Goal: Information Seeking & Learning: Check status

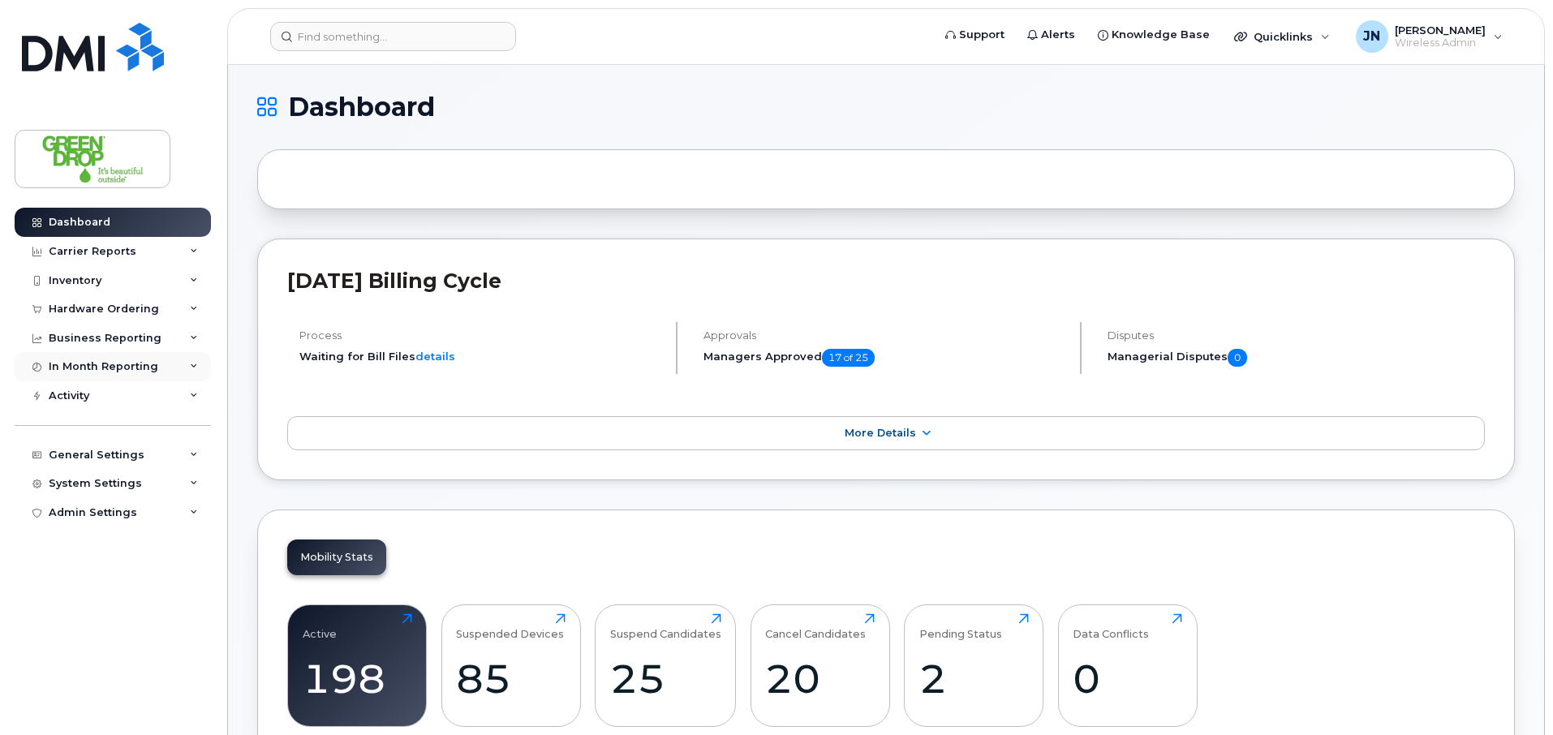
click at [96, 364] on div "In Month Reporting" at bounding box center [104, 366] width 110 height 13
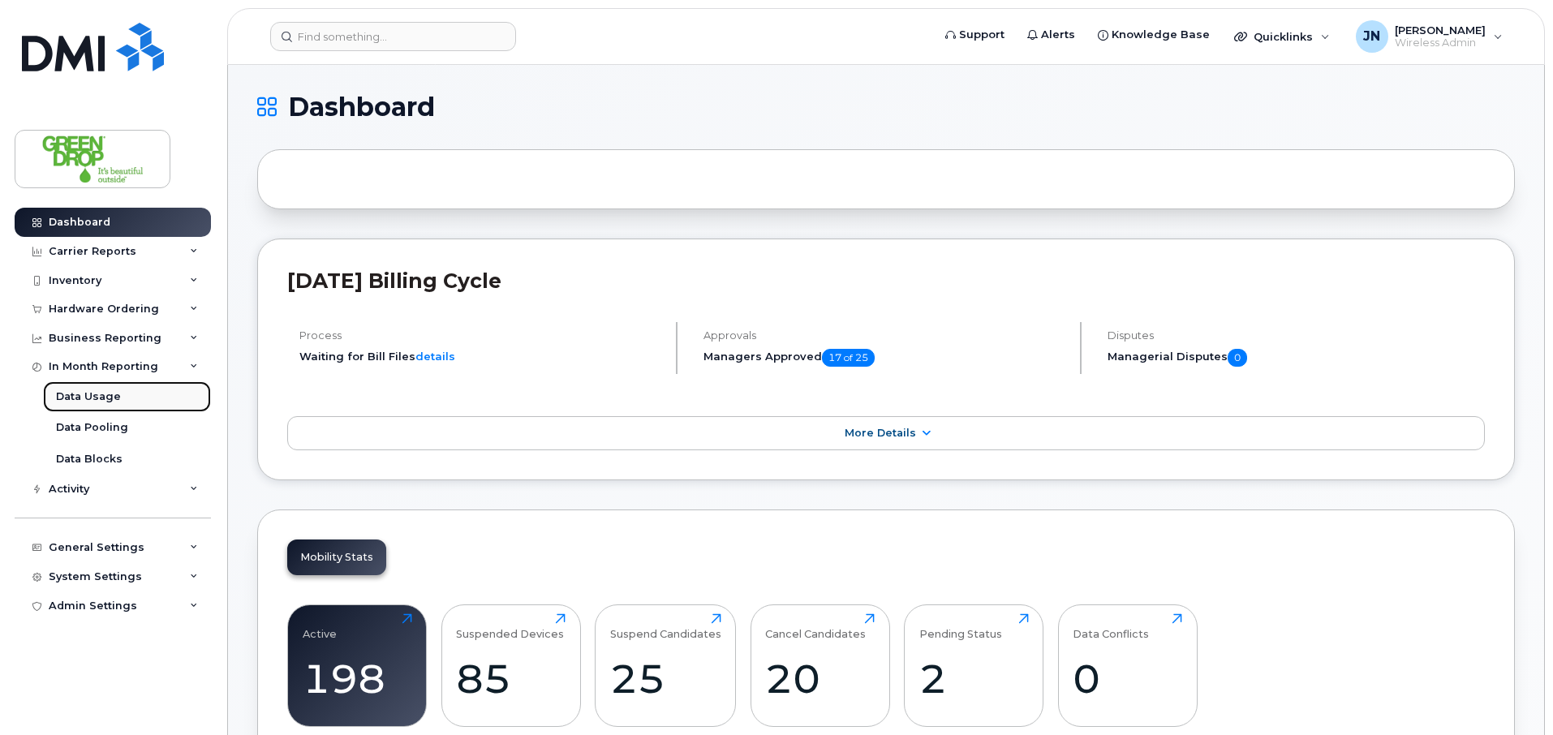
click at [134, 400] on link "Data Usage" at bounding box center [127, 396] width 168 height 31
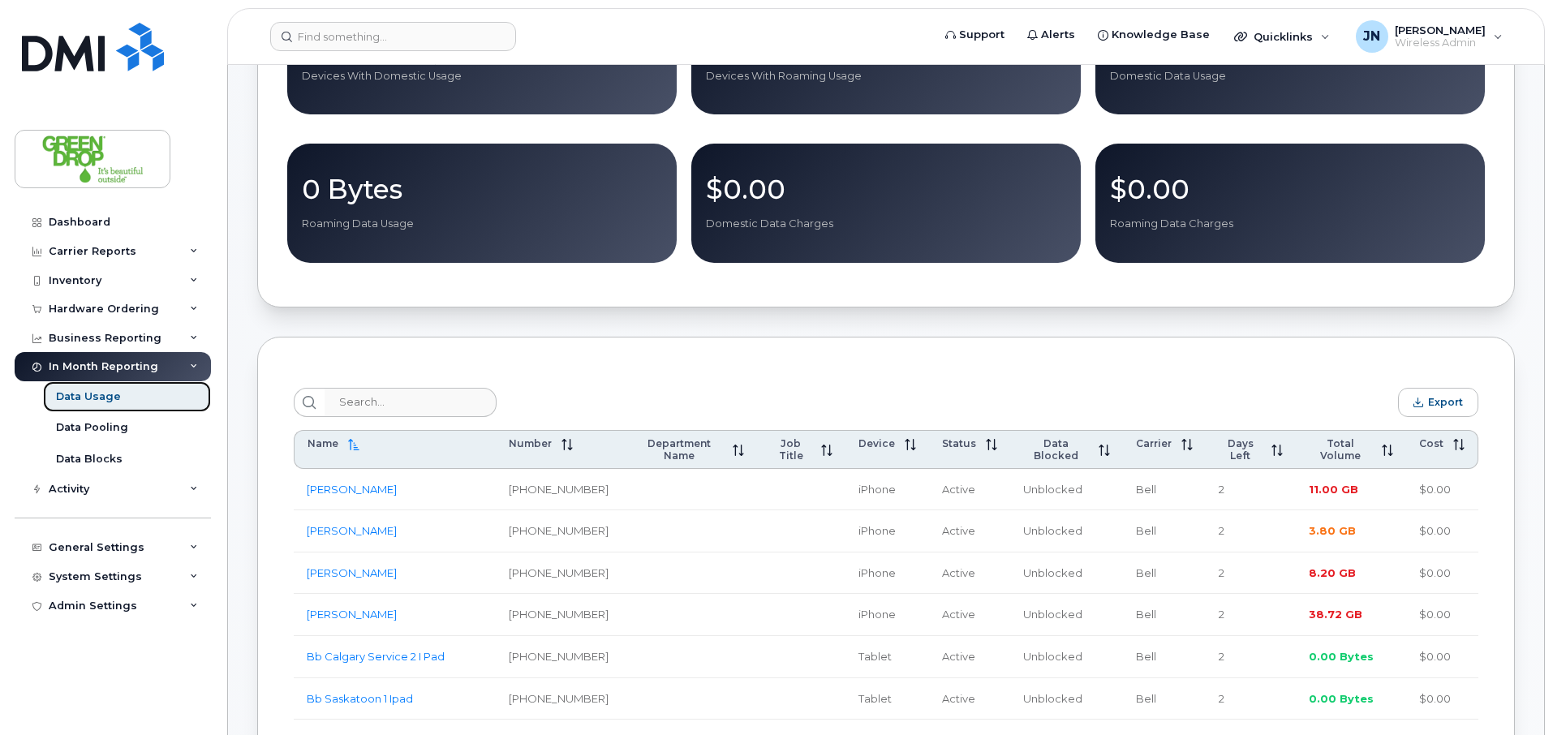
scroll to position [311, 0]
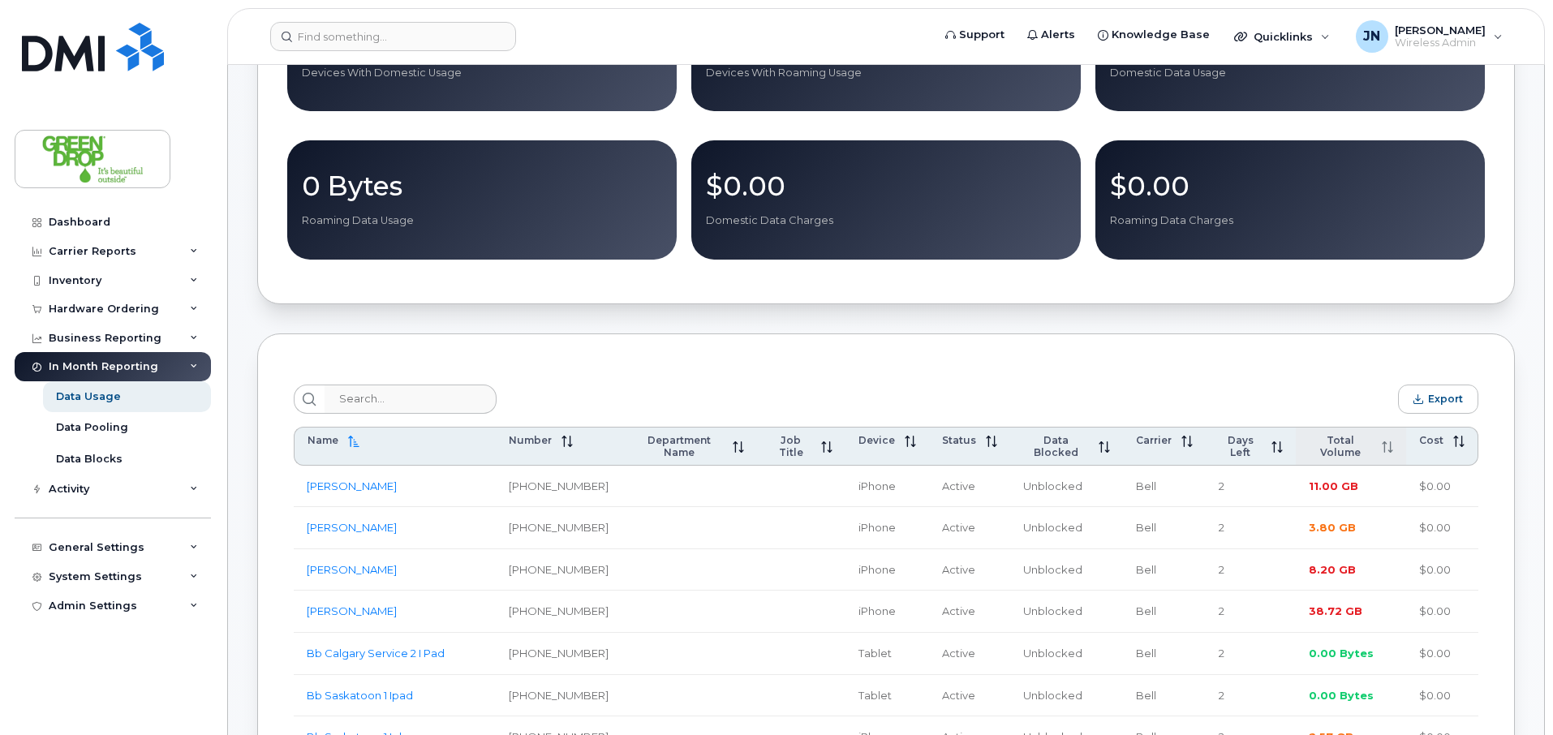
click at [1382, 442] on icon at bounding box center [1387, 447] width 11 height 11
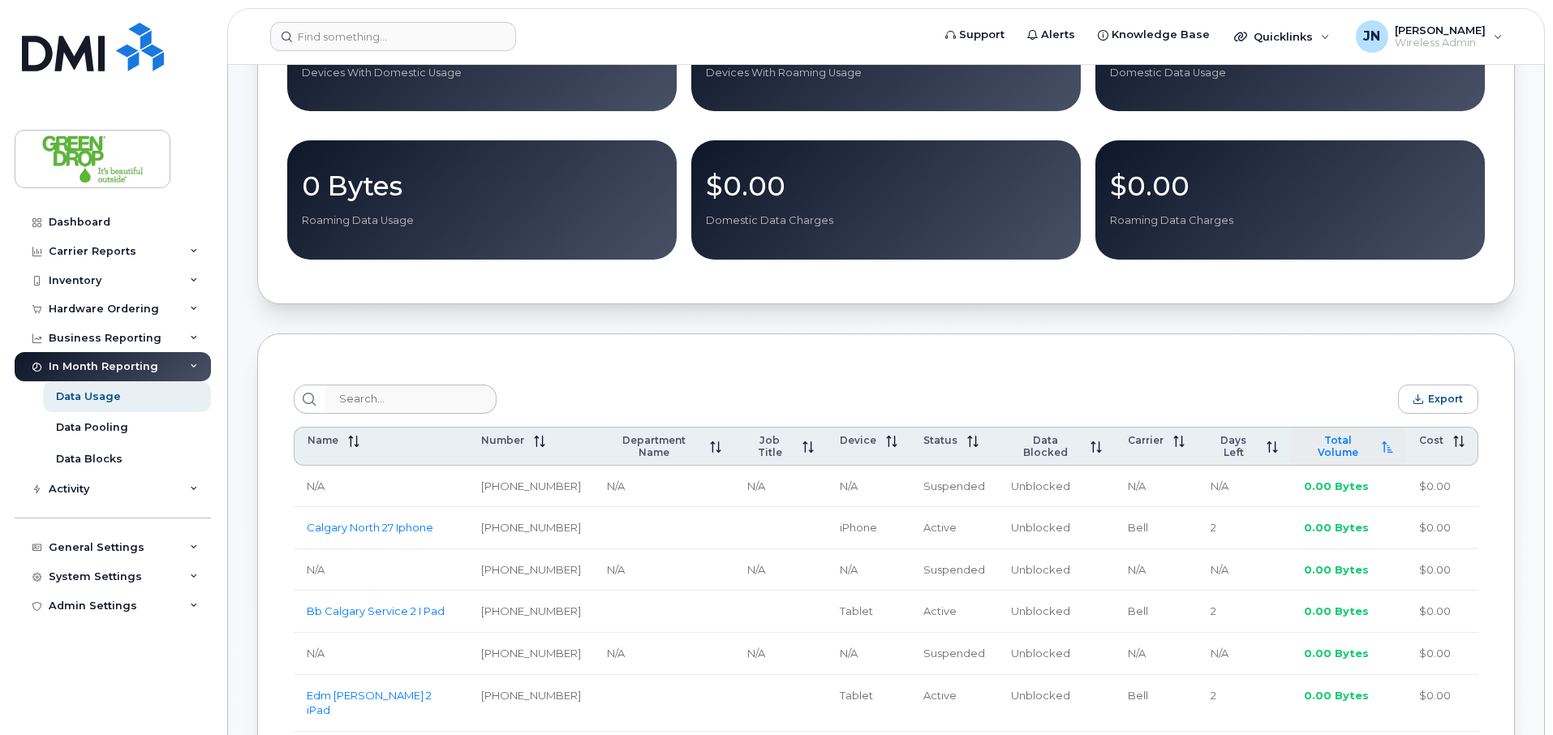
click at [1382, 443] on icon at bounding box center [1387, 447] width 11 height 11
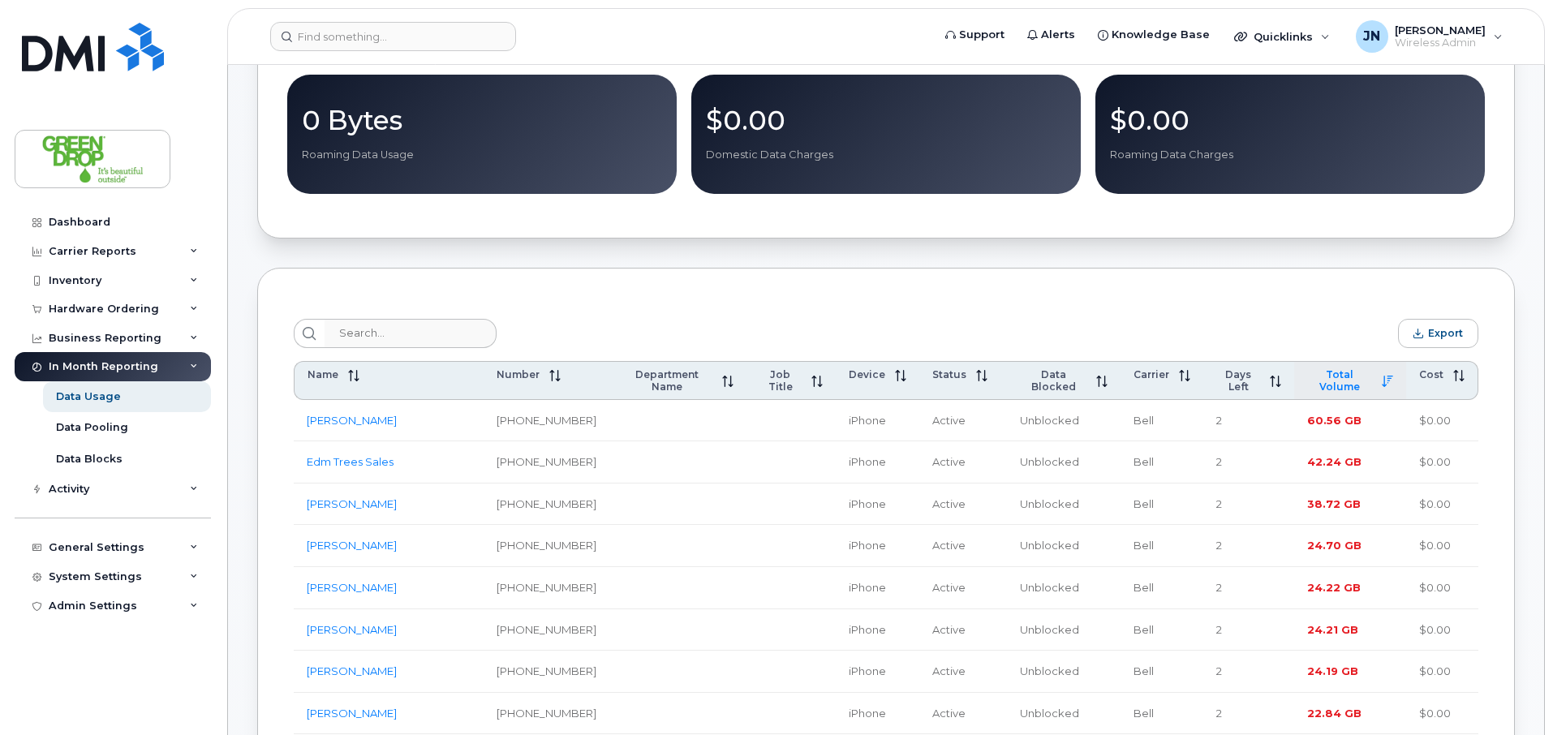
scroll to position [381, 0]
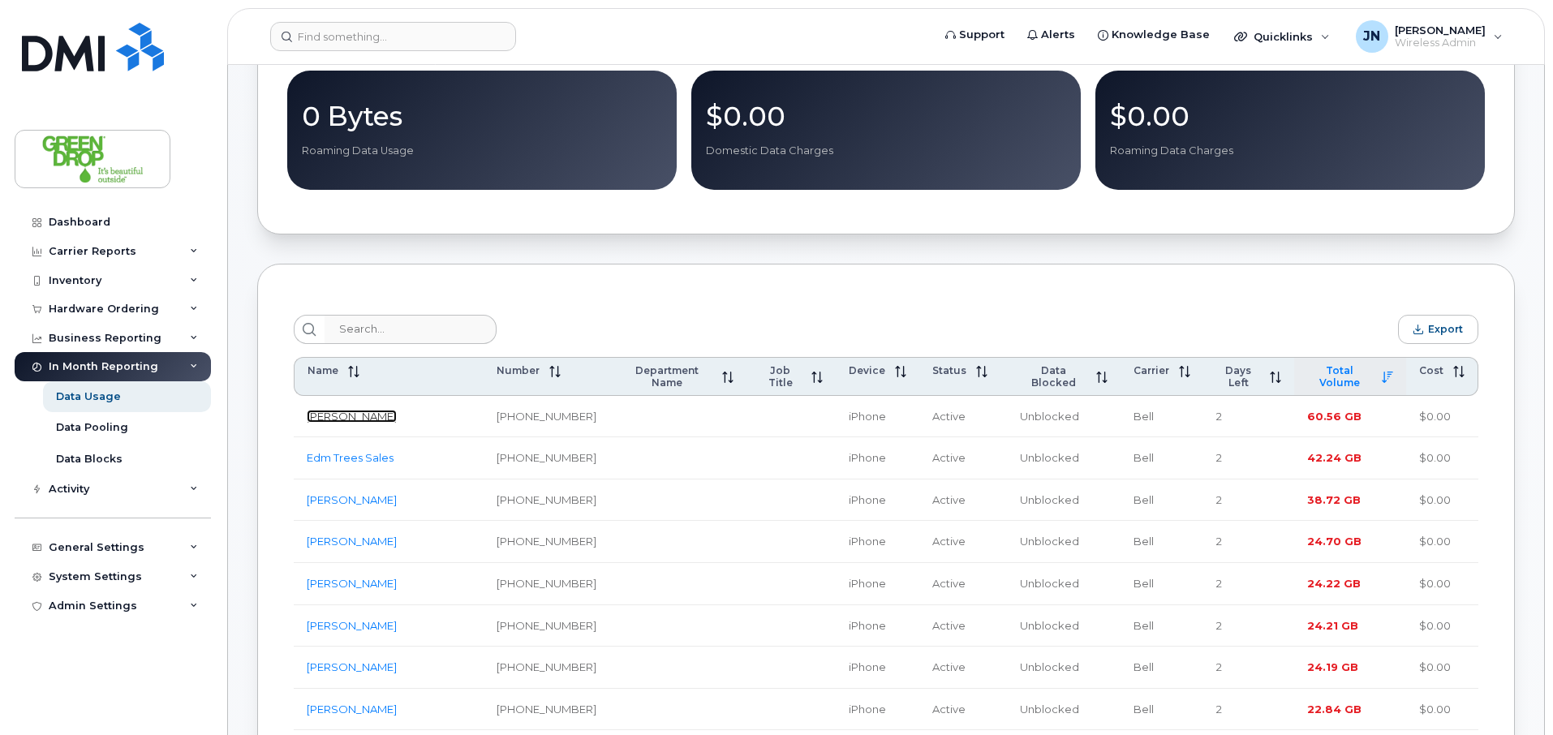
click at [368, 413] on link "[PERSON_NAME]" at bounding box center [352, 416] width 90 height 13
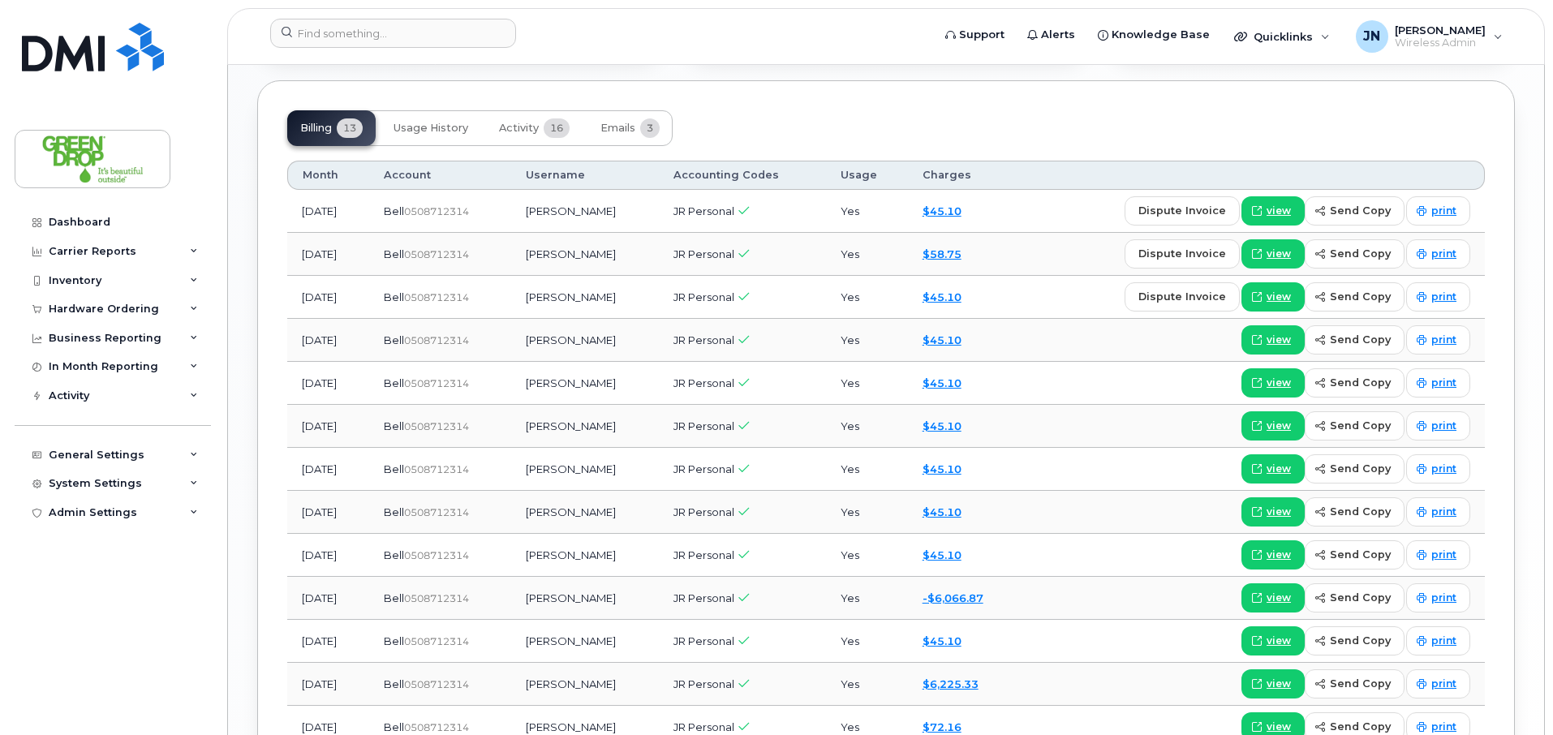
scroll to position [1260, 0]
click at [431, 126] on span "Usage History" at bounding box center [431, 129] width 75 height 13
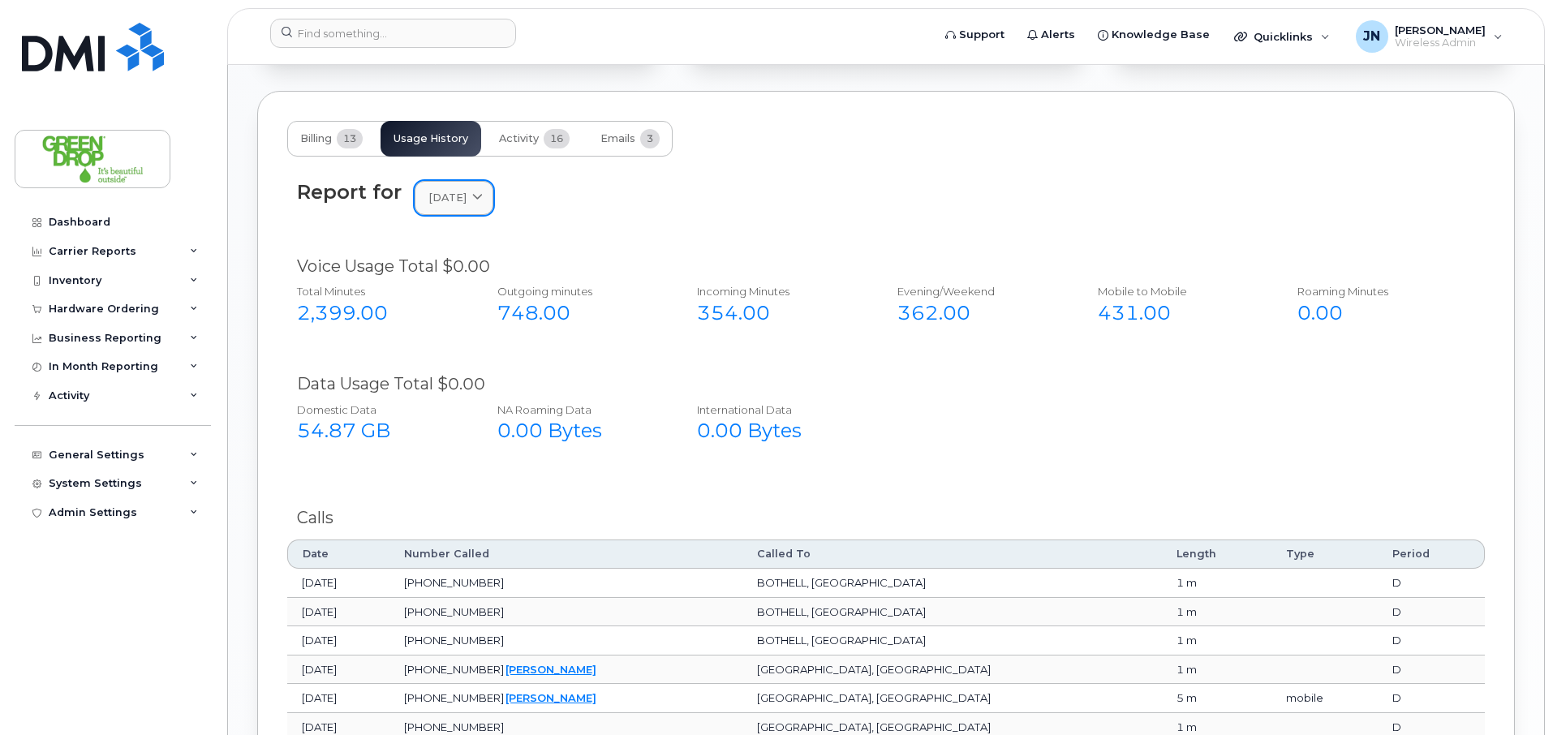
scroll to position [1251, 0]
click at [485, 196] on span at bounding box center [477, 196] width 15 height 15
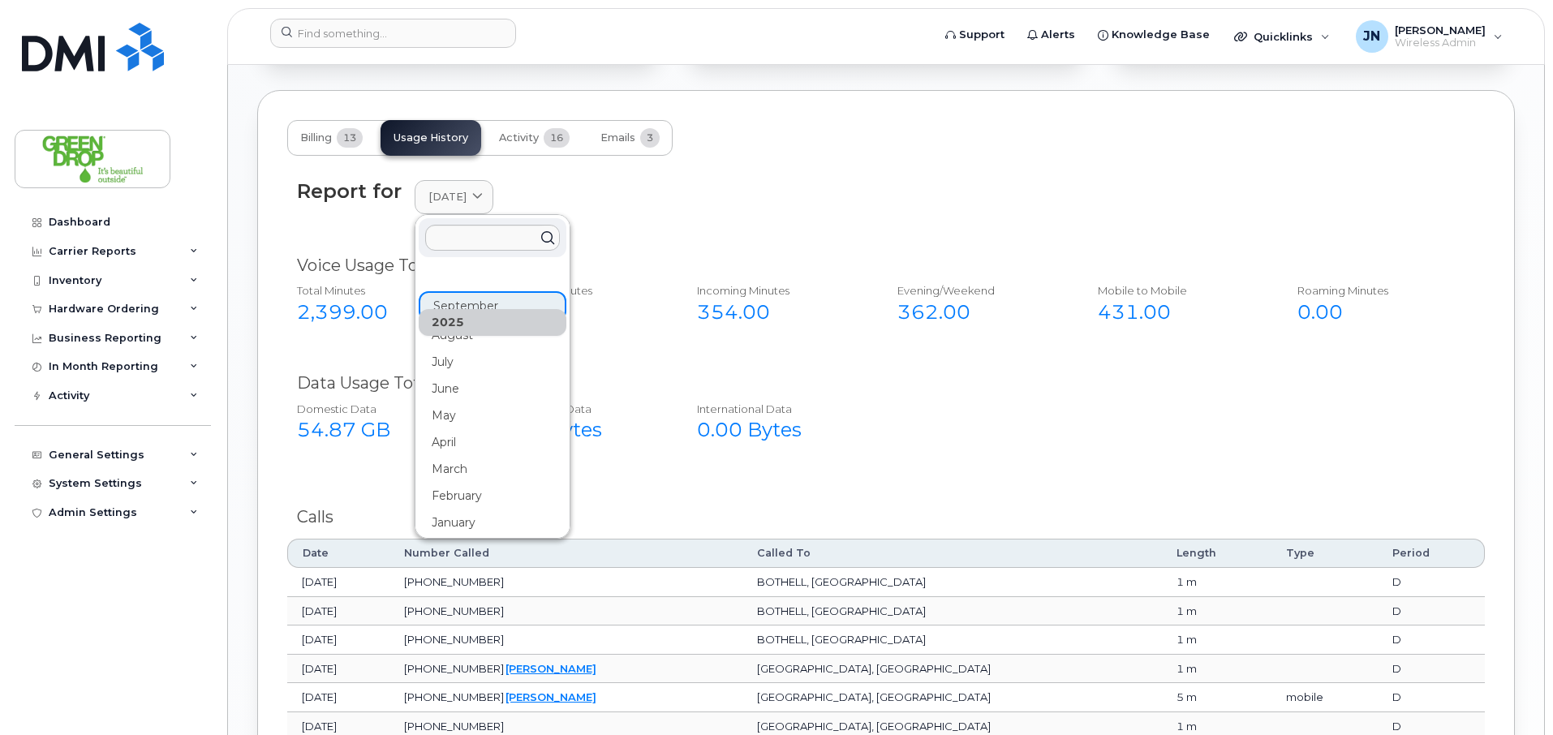
click at [460, 316] on div "2025" at bounding box center [493, 322] width 148 height 27
click at [472, 339] on div "August" at bounding box center [493, 335] width 148 height 27
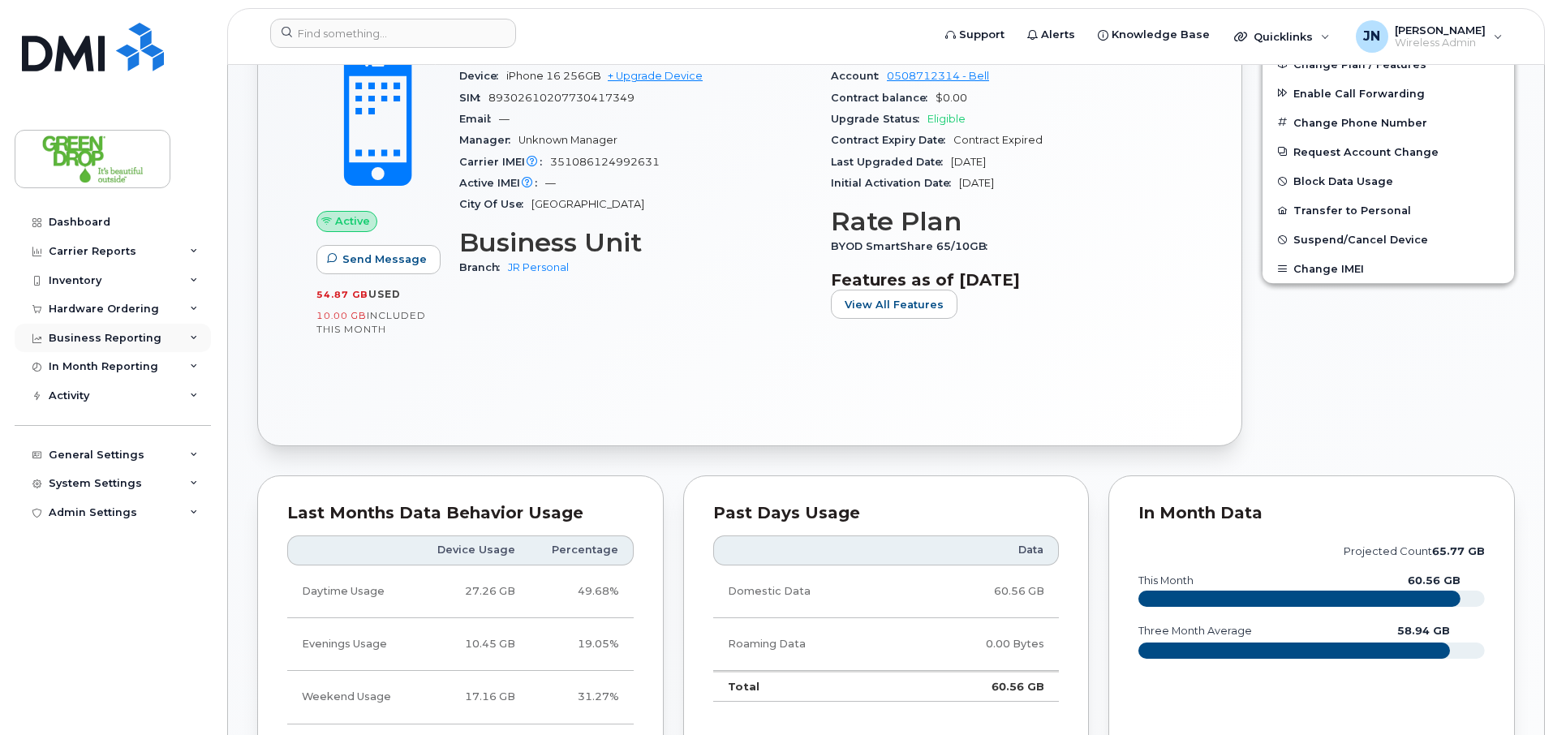
scroll to position [230, 0]
